Goal: Check status

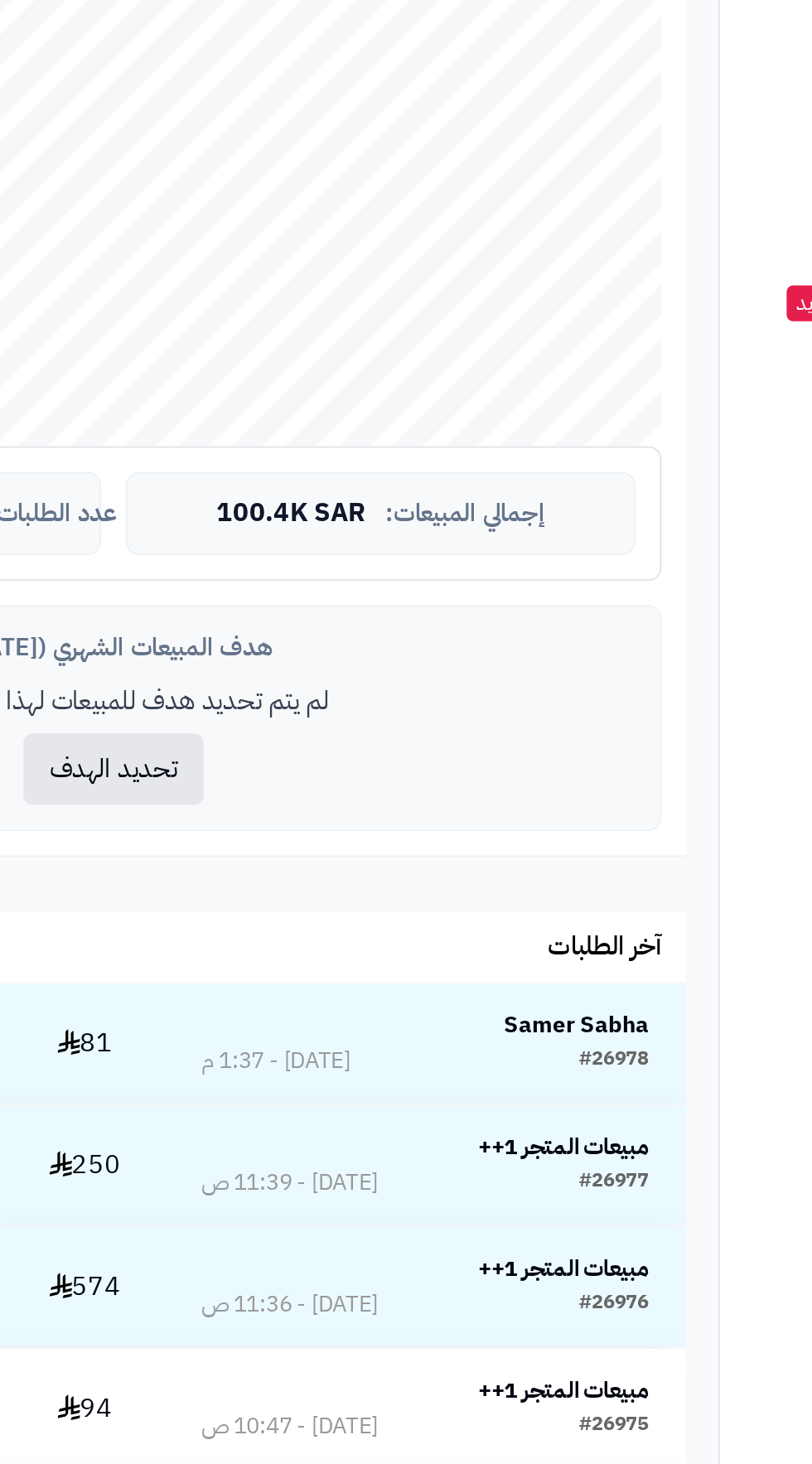
scroll to position [3, 0]
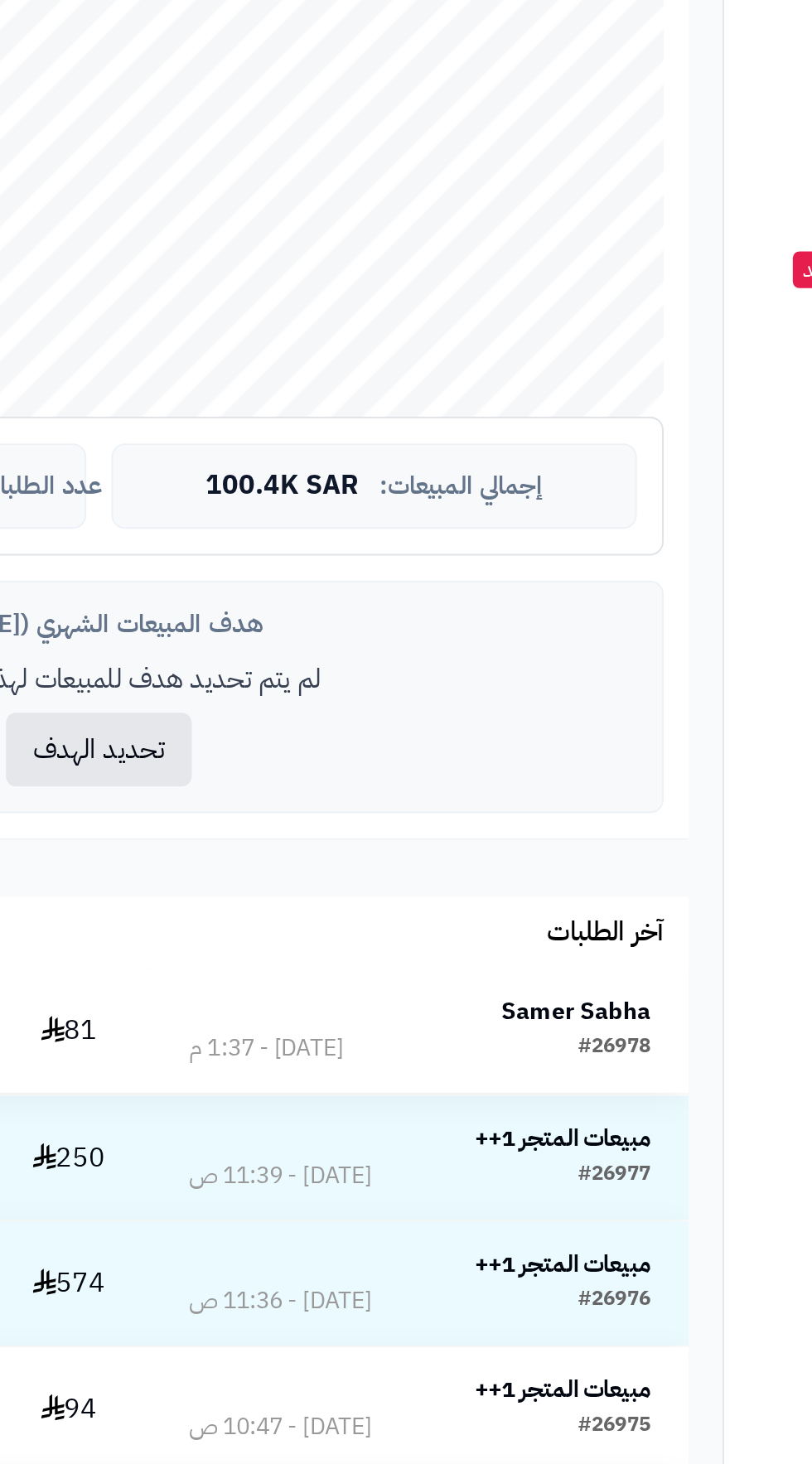
click at [558, 1080] on strong "Samer Sabha" at bounding box center [545, 1086] width 74 height 17
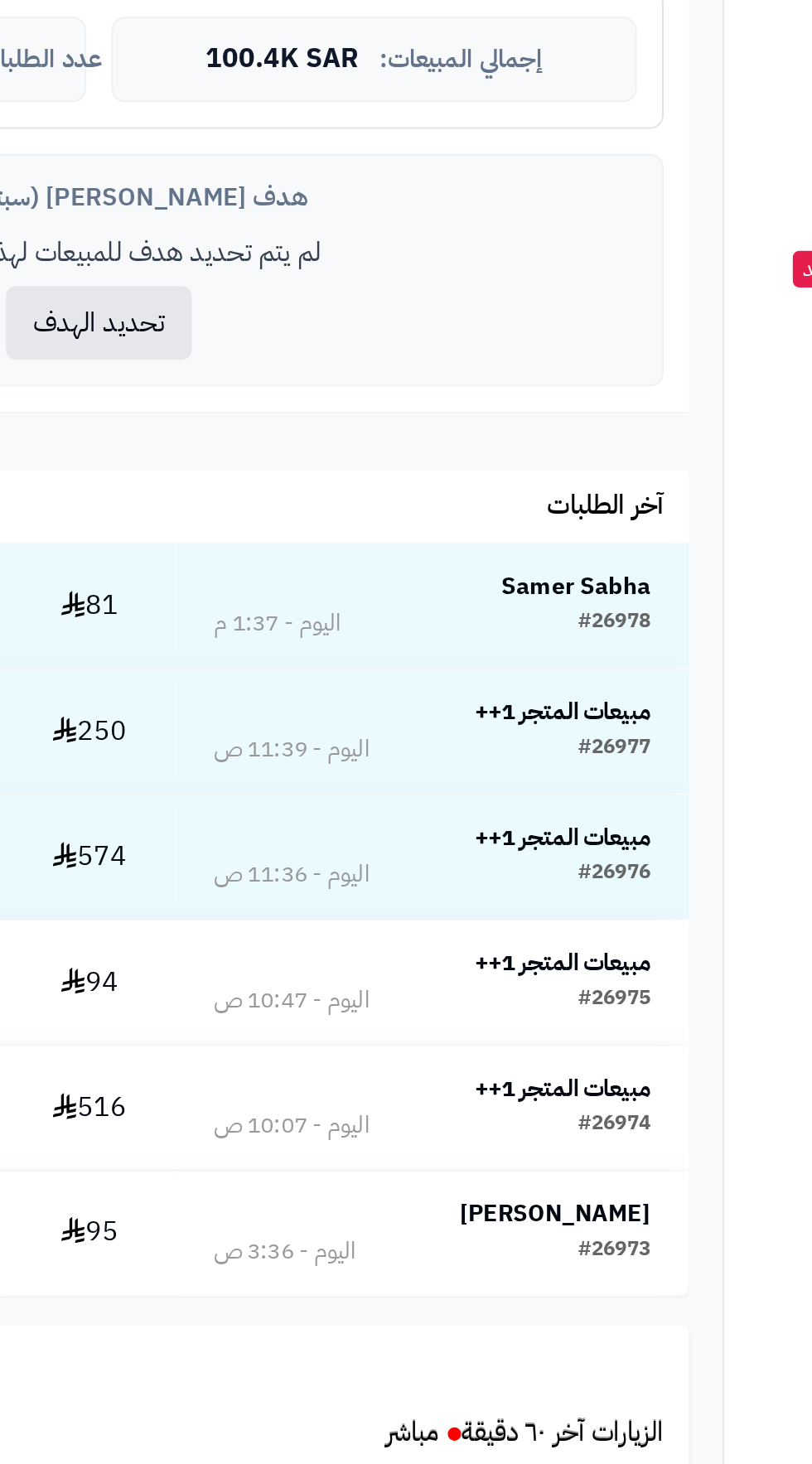
scroll to position [214, 0]
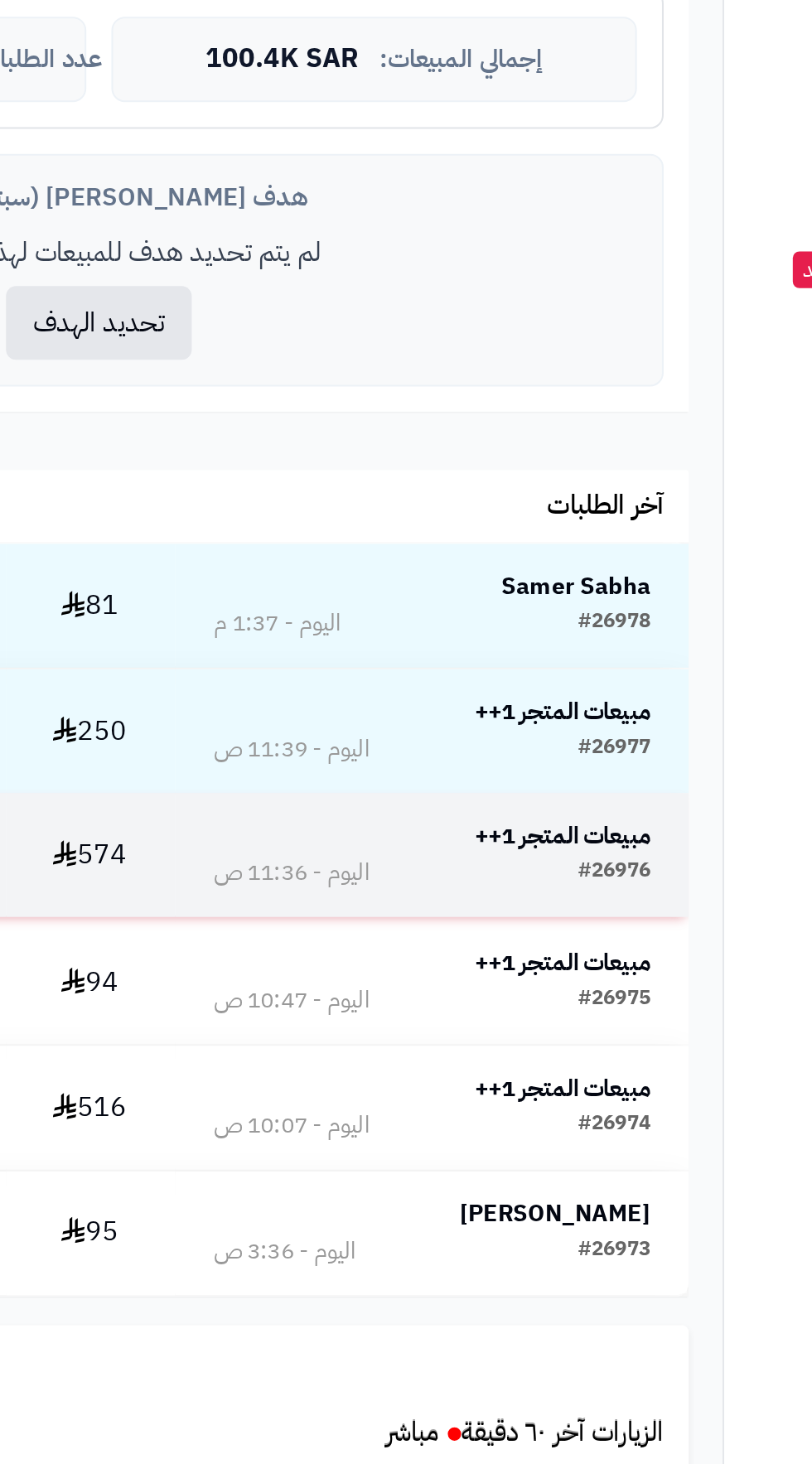
click at [553, 996] on strong "مبيعات المتجر 1++" at bounding box center [538, 999] width 87 height 17
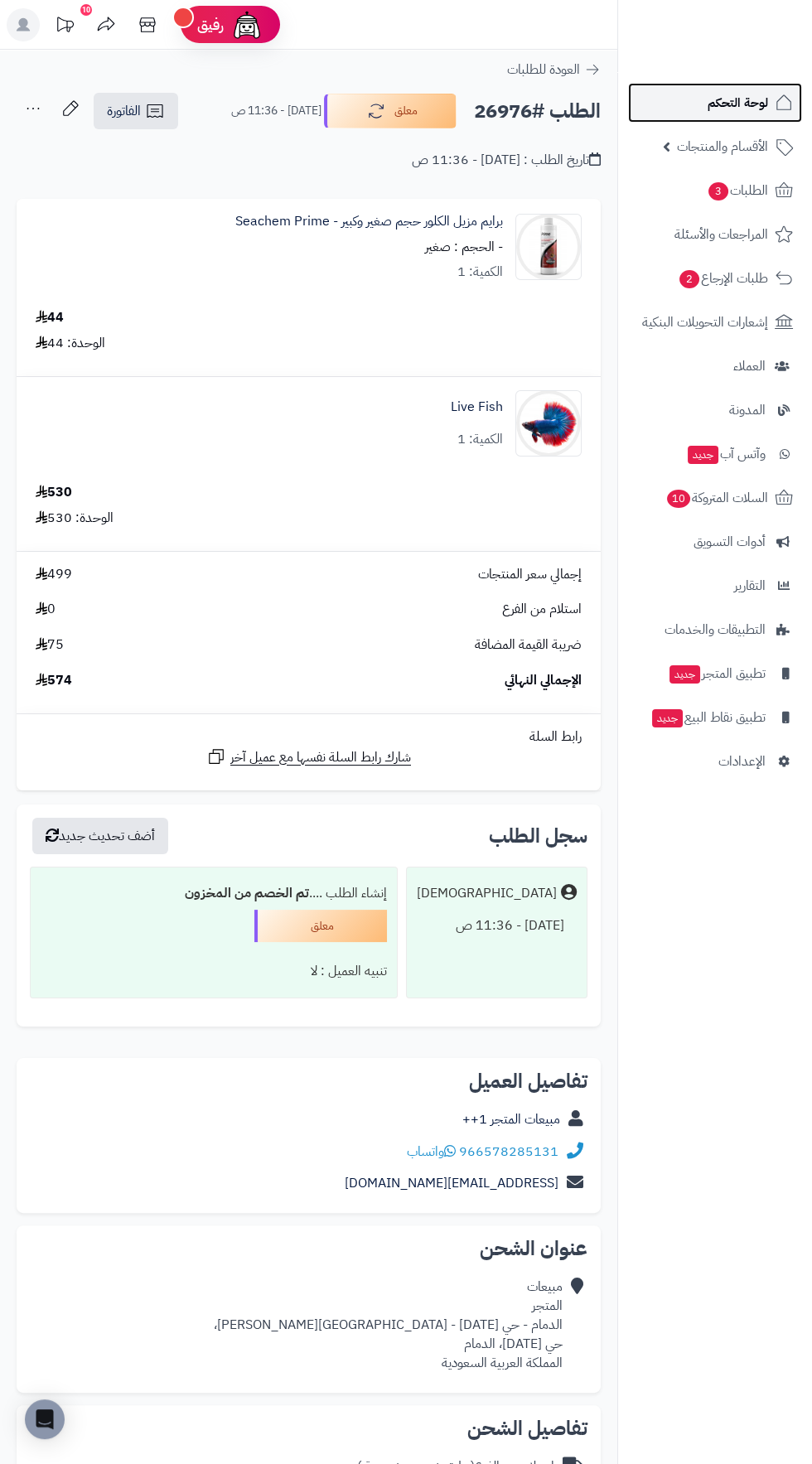
click at [714, 102] on span "لوحة التحكم" at bounding box center [738, 102] width 60 height 23
